Goal: Transaction & Acquisition: Download file/media

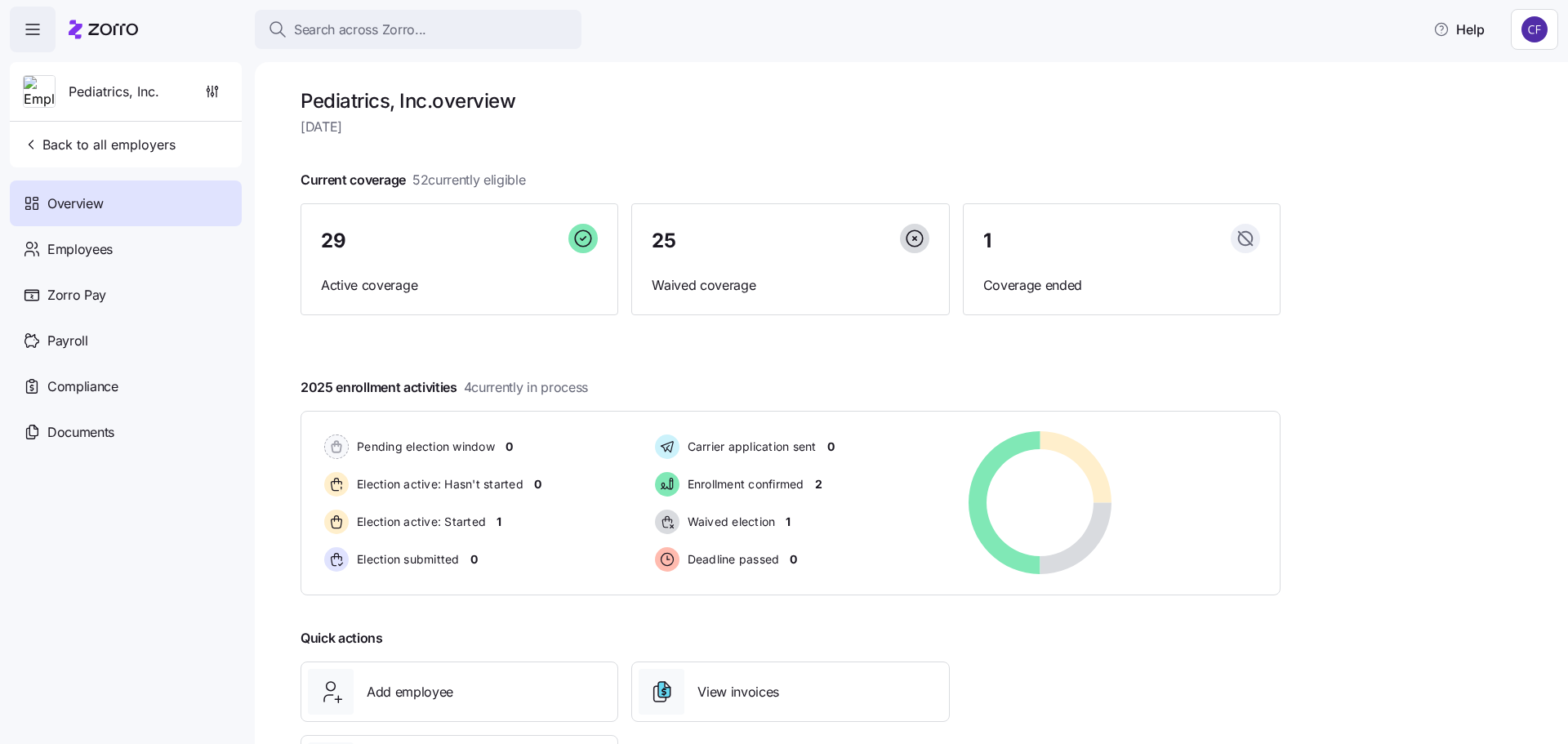
click at [79, 213] on span "Overview" at bounding box center [75, 204] width 55 height 21
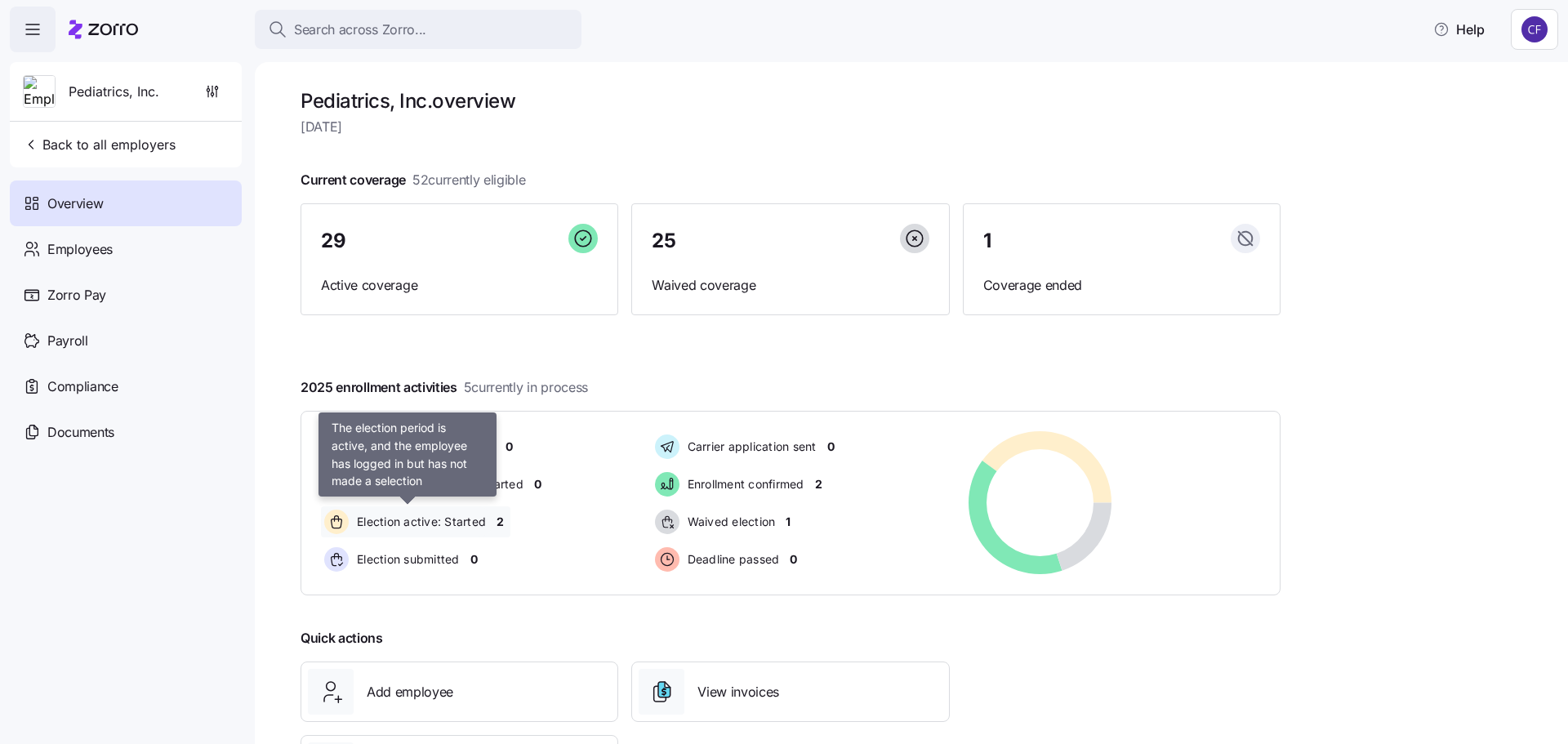
click at [446, 526] on span "Election active: Started" at bounding box center [418, 522] width 134 height 16
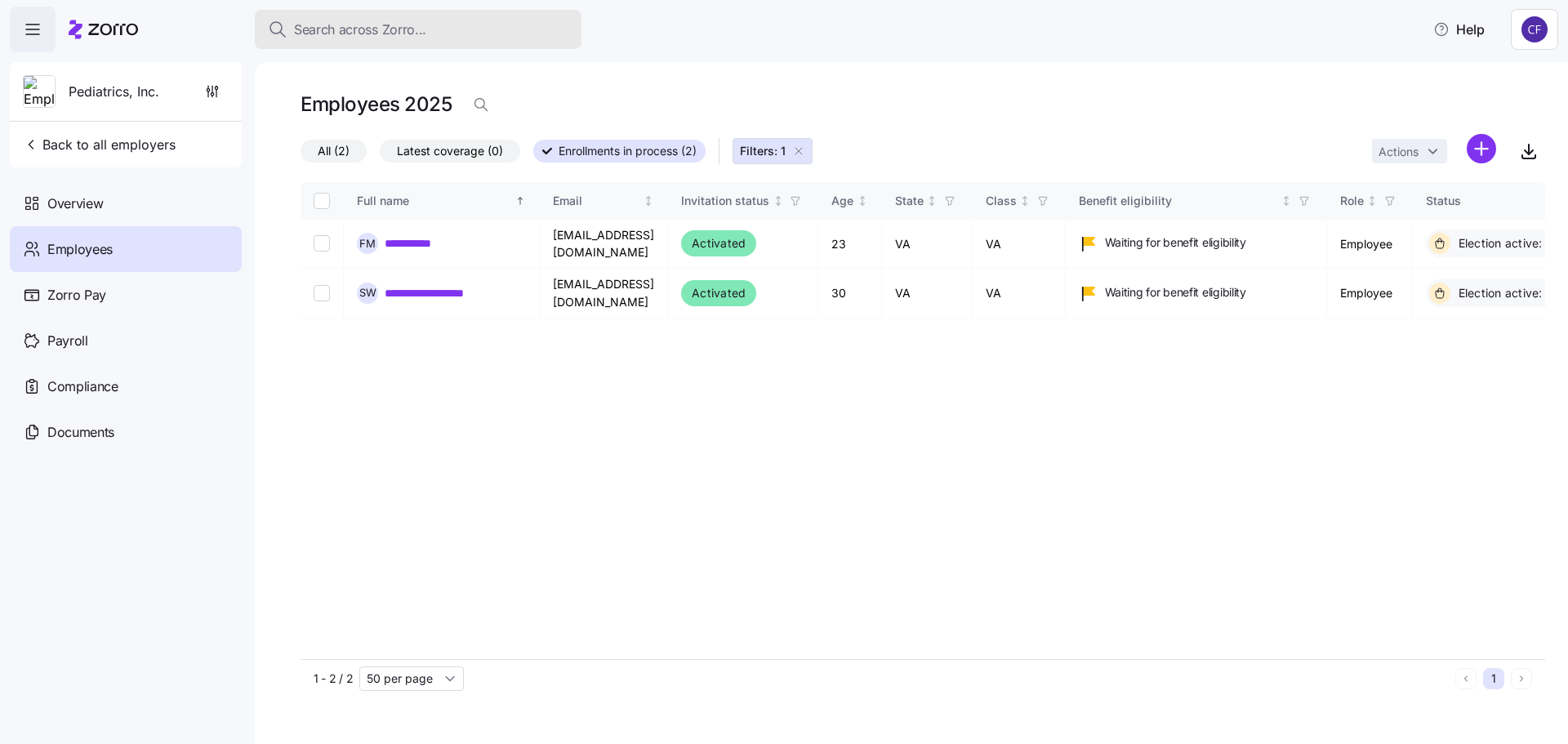
click at [318, 28] on span "Search across Zorro..." at bounding box center [360, 30] width 132 height 21
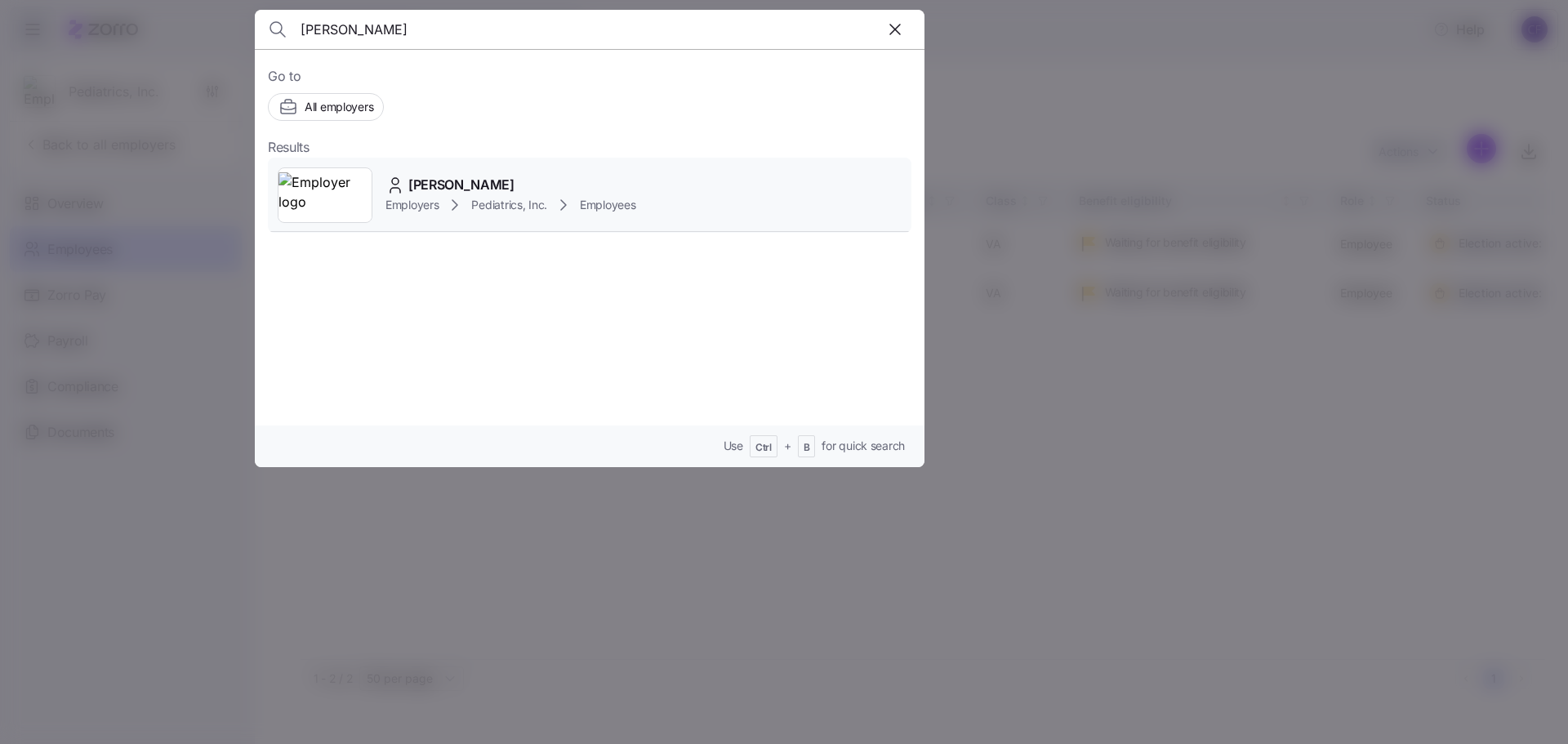
type input "[PERSON_NAME]"
click at [429, 188] on span "[PERSON_NAME]" at bounding box center [460, 185] width 106 height 21
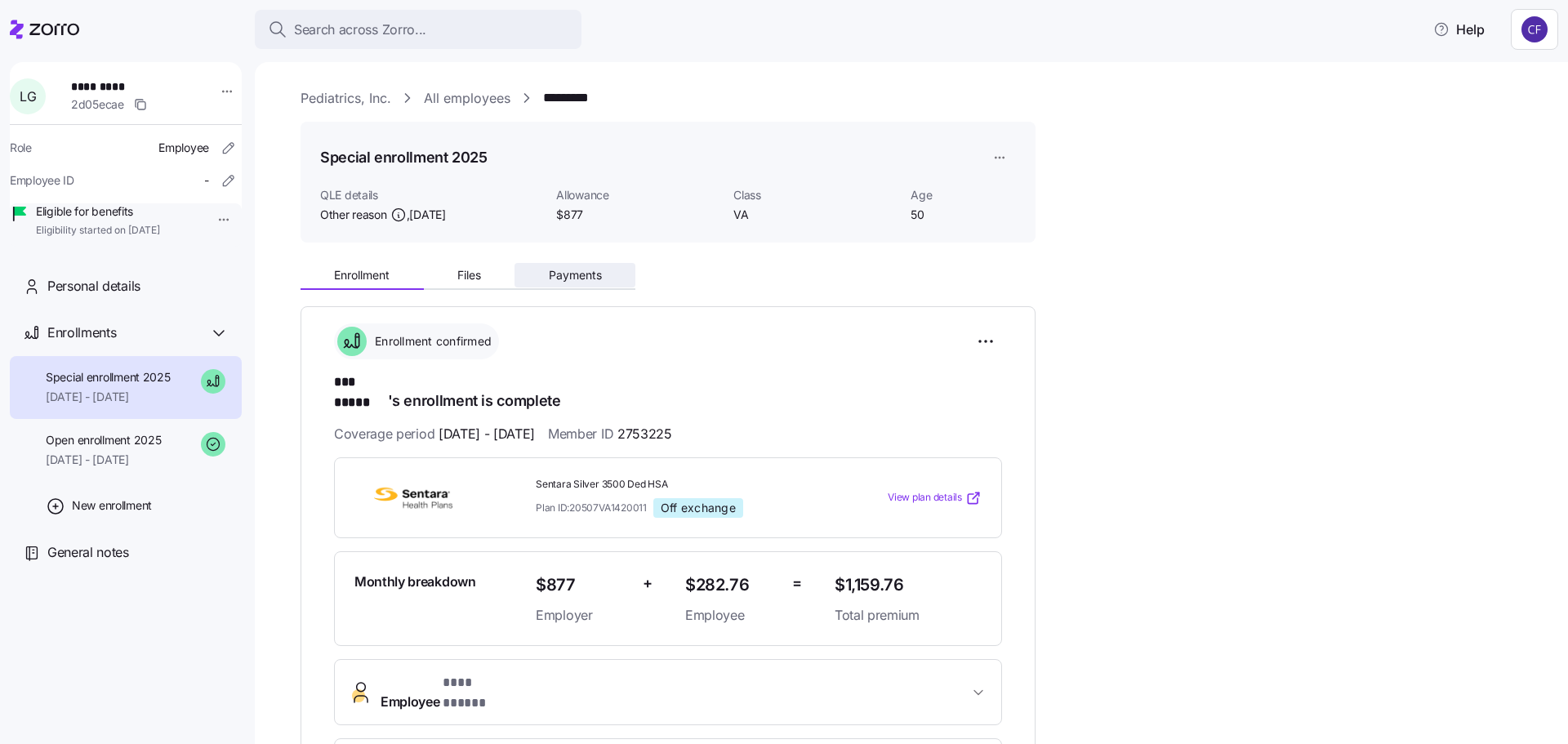
click at [574, 276] on span "Payments" at bounding box center [575, 275] width 53 height 11
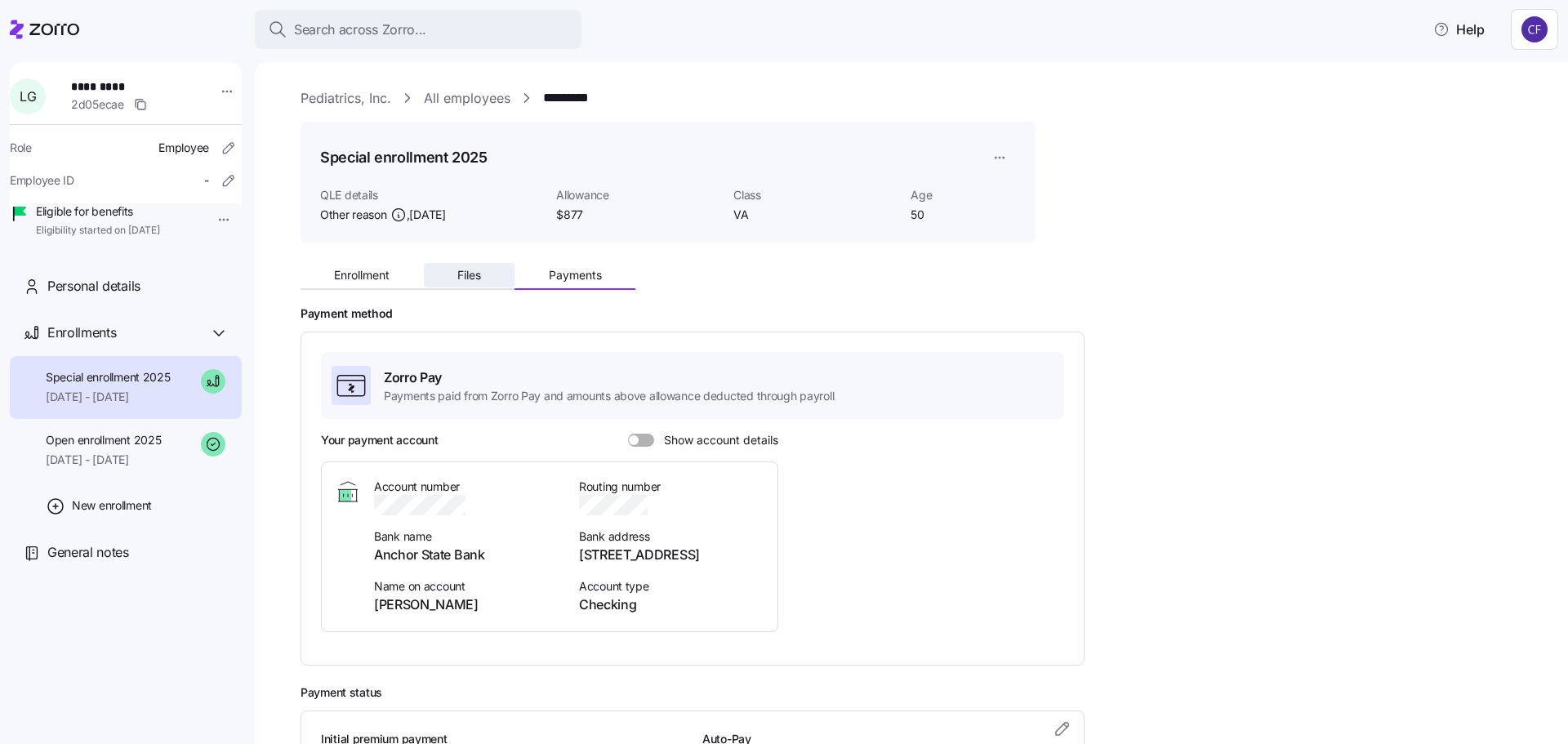
click at [470, 276] on span "Files" at bounding box center [469, 275] width 23 height 11
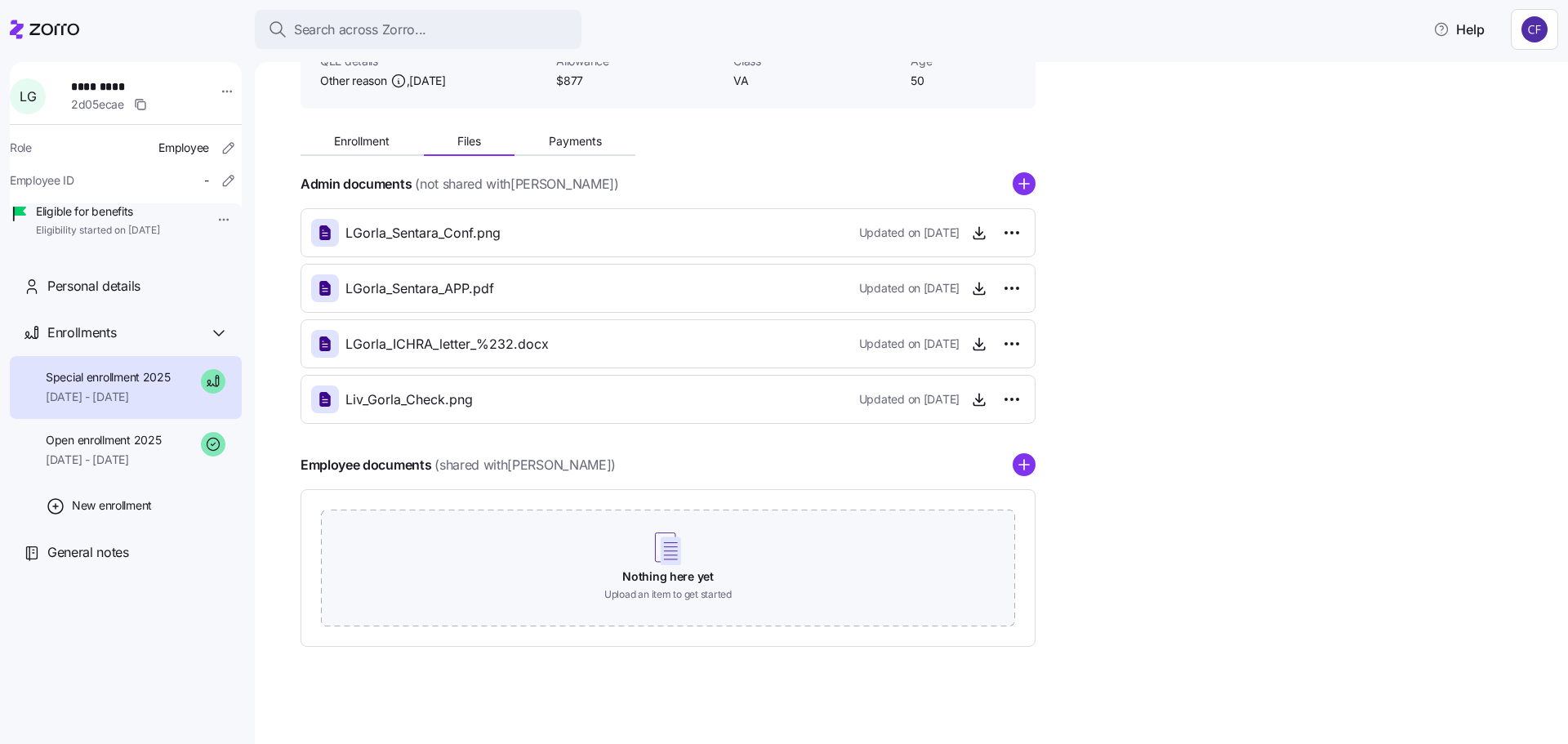
scroll to position [135, 0]
click at [979, 238] on icon "button" at bounding box center [979, 232] width 16 height 16
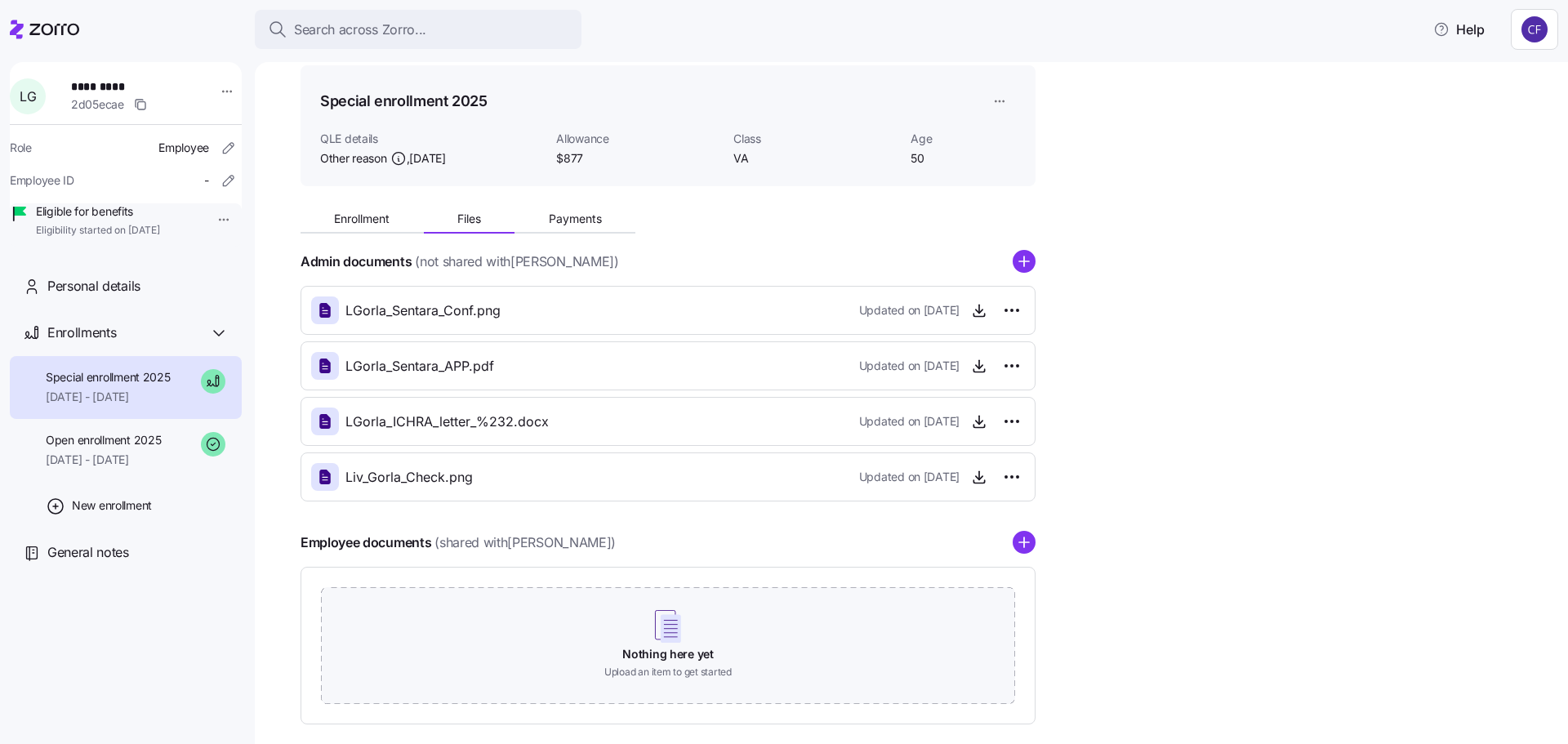
scroll to position [0, 0]
